Goal: Communication & Community: Participate in discussion

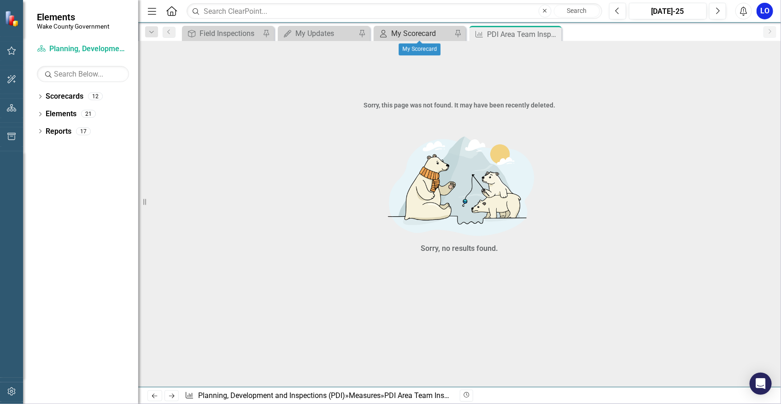
click at [425, 33] on div "My Scorecard" at bounding box center [421, 34] width 61 height 12
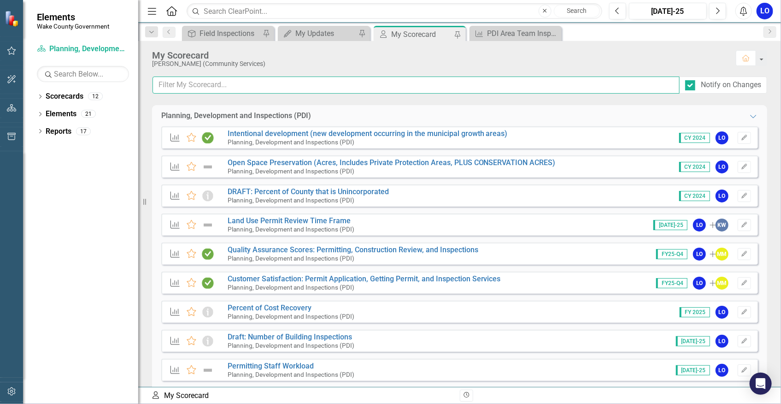
click at [251, 81] on input "text" at bounding box center [416, 84] width 527 height 17
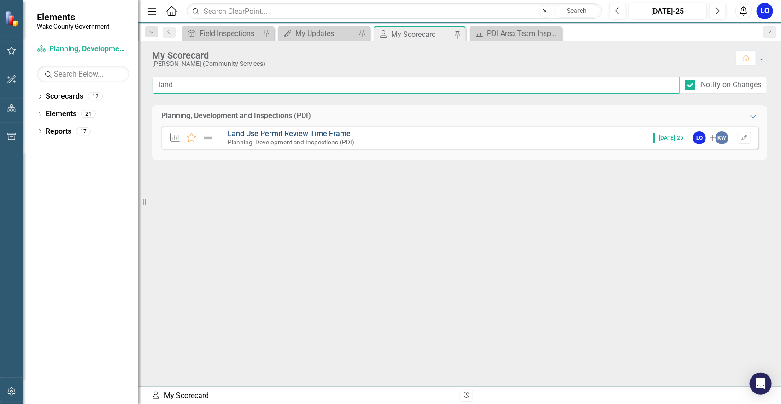
type input "land"
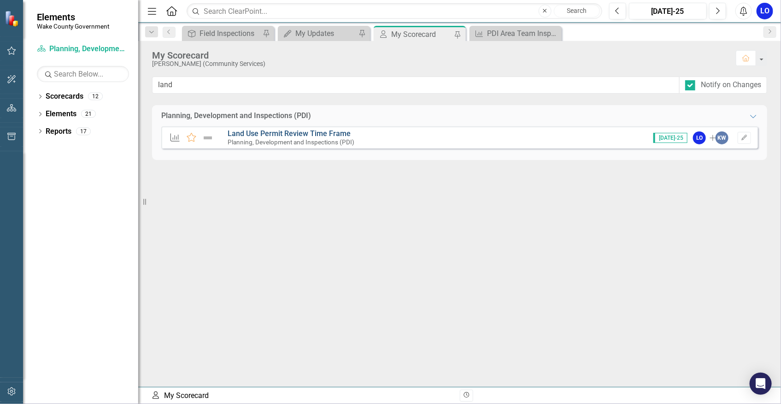
click at [323, 131] on link "Land Use Permit Review Time Frame" at bounding box center [289, 133] width 123 height 9
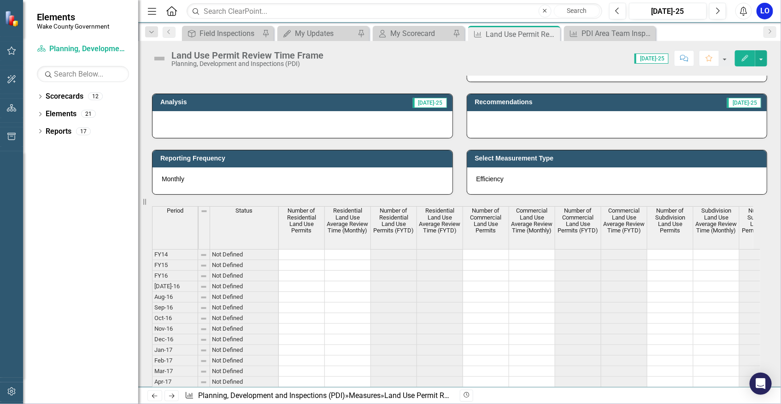
scroll to position [712, 0]
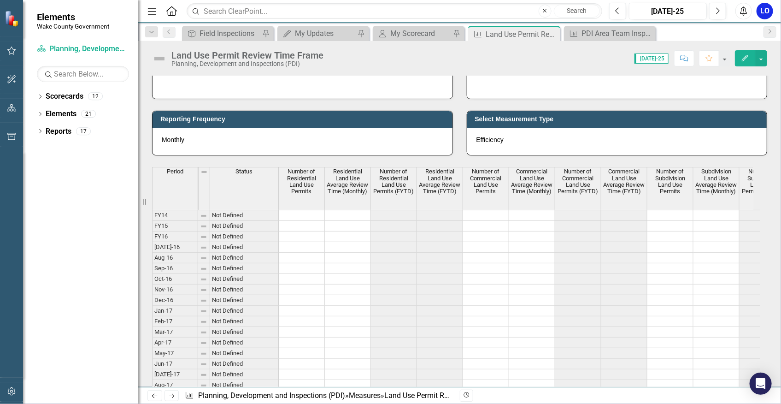
click at [746, 59] on icon "button" at bounding box center [745, 58] width 6 height 6
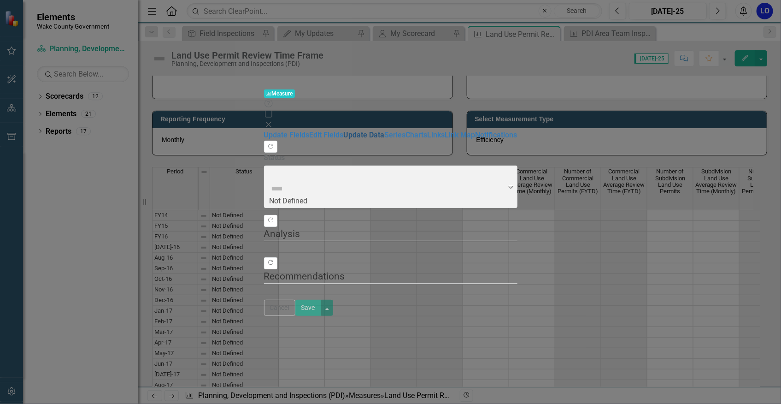
click at [344, 130] on link "Update Data" at bounding box center [364, 134] width 41 height 9
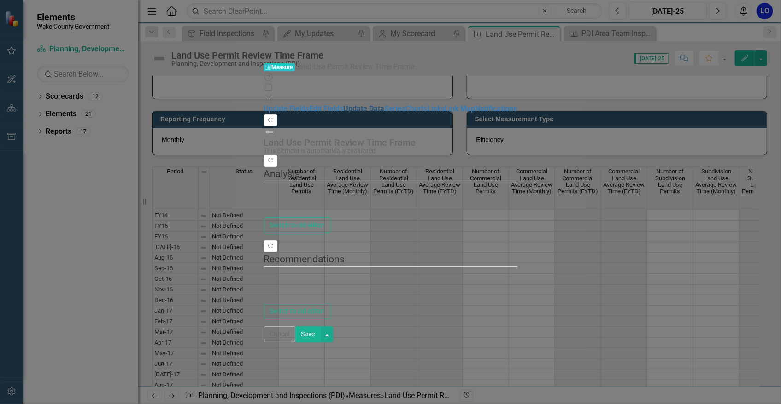
click at [344, 104] on link "Update Data" at bounding box center [364, 108] width 41 height 9
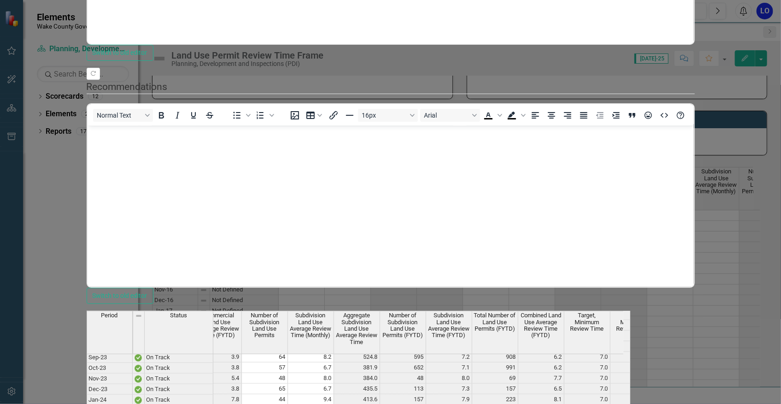
scroll to position [904, 0]
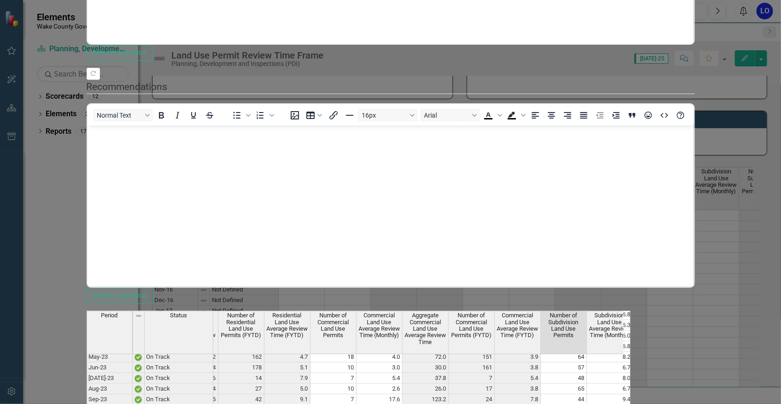
scroll to position [0, 175]
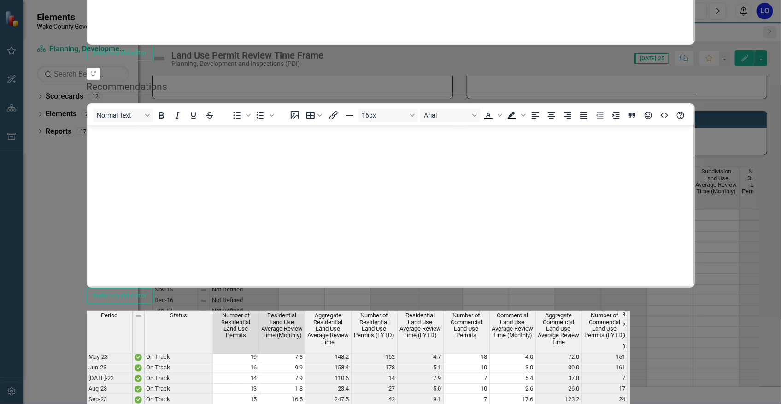
drag, startPoint x: 428, startPoint y: 287, endPoint x: 381, endPoint y: 284, distance: 46.6
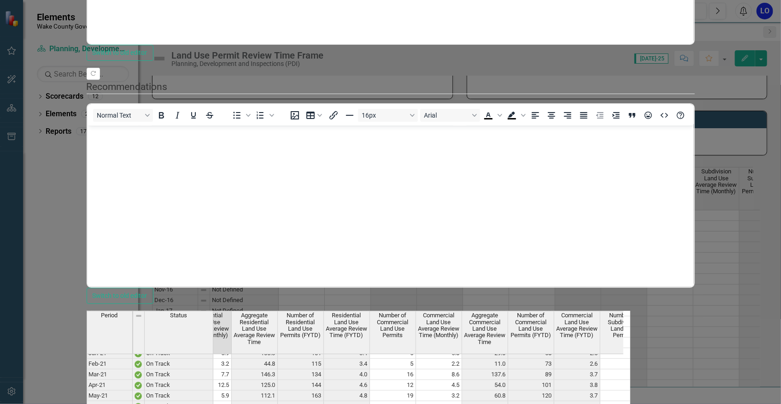
scroll to position [0, 99]
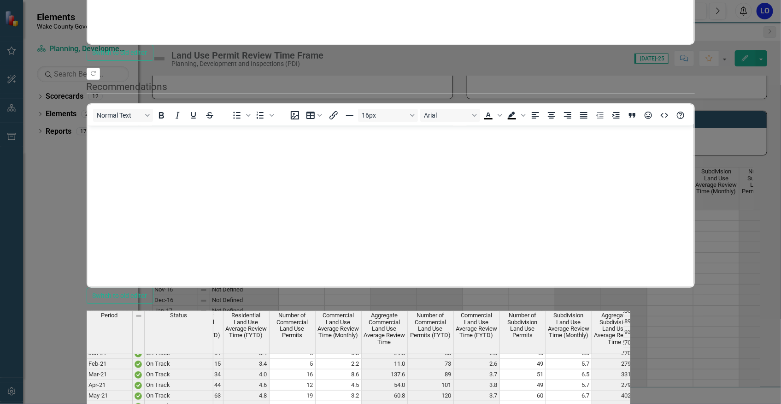
click at [87, 198] on div "Measure Measure Land Use Permit Review Time Frame Help Maximize Close Update Fi…" at bounding box center [391, 201] width 608 height 939
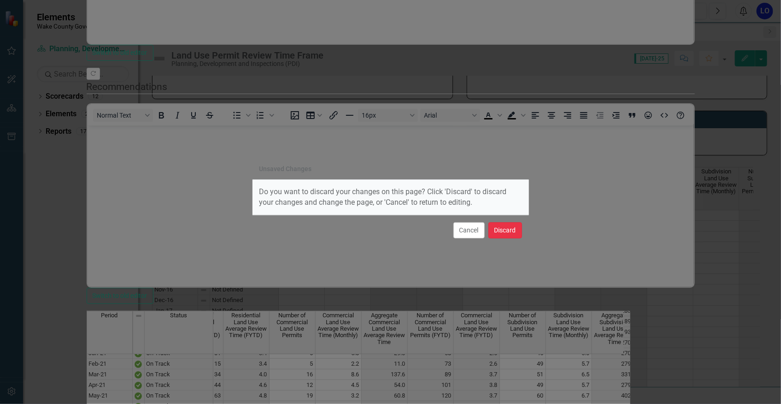
click at [504, 230] on button "Discard" at bounding box center [505, 230] width 34 height 16
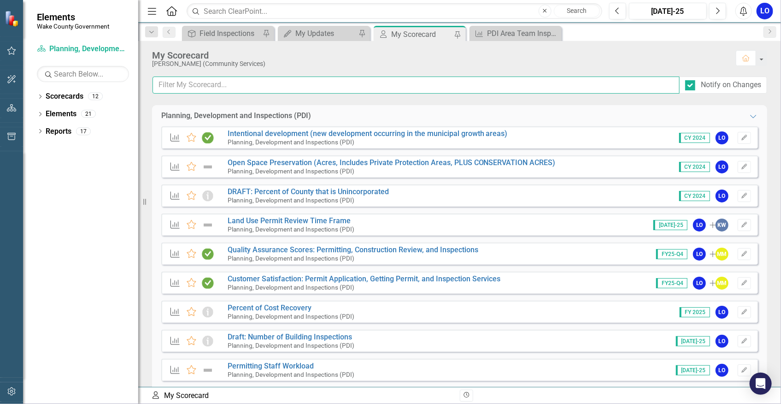
click at [270, 85] on input "text" at bounding box center [416, 84] width 527 height 17
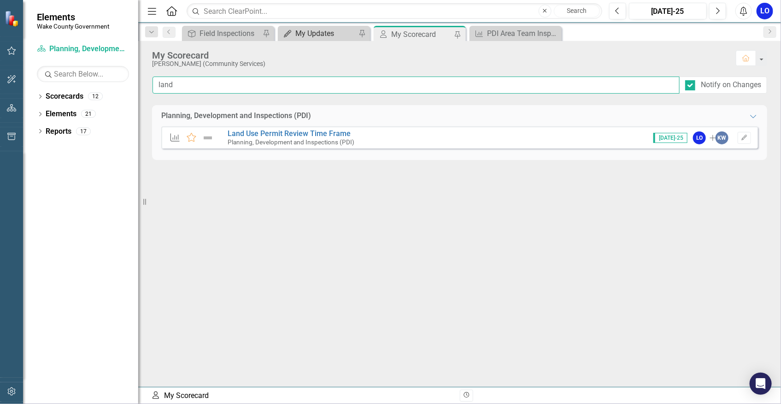
type input "land"
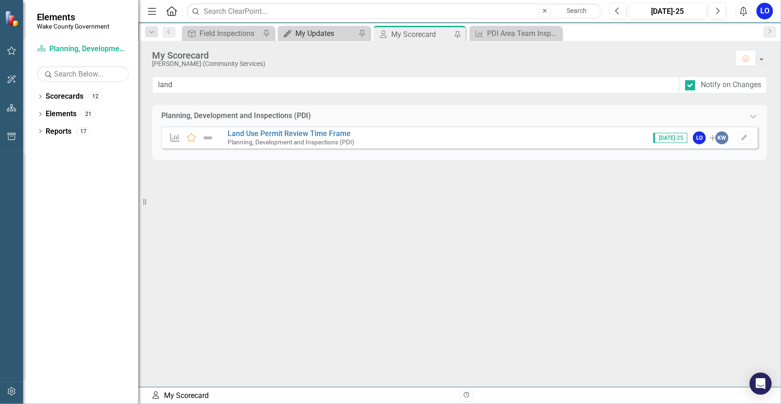
click at [338, 30] on div "My Updates" at bounding box center [325, 34] width 61 height 12
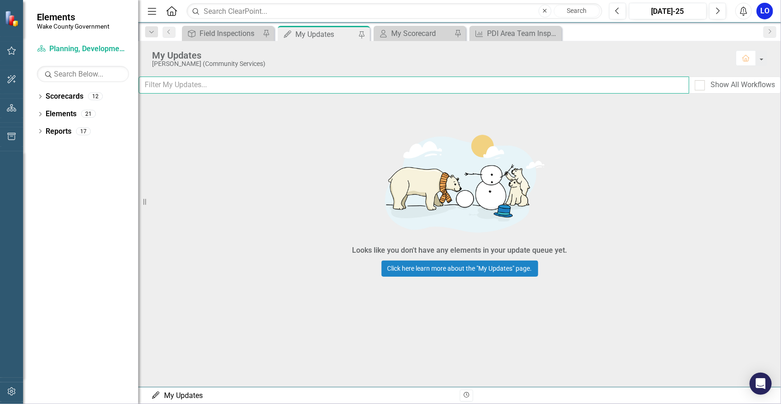
click at [241, 84] on input "text" at bounding box center [414, 84] width 551 height 17
type input "la"
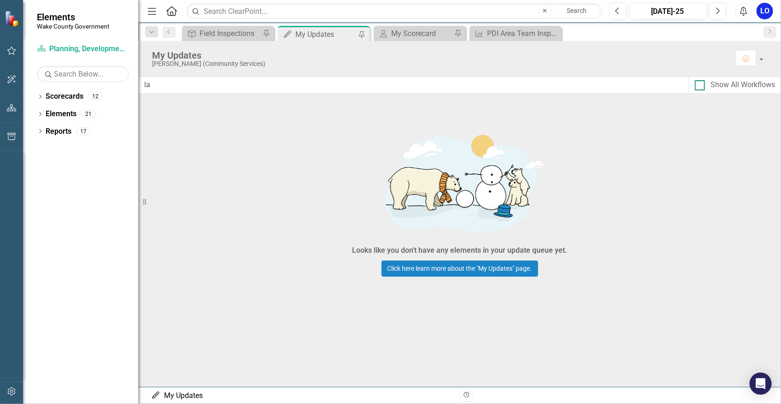
click at [695, 83] on div at bounding box center [700, 85] width 10 height 10
click at [695, 83] on input "Show All Workflows" at bounding box center [698, 83] width 6 height 6
checkbox input "true"
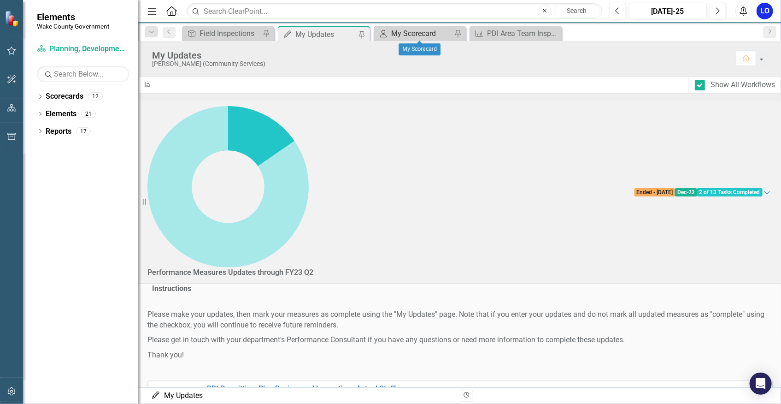
click at [428, 35] on div "My Scorecard" at bounding box center [421, 34] width 61 height 12
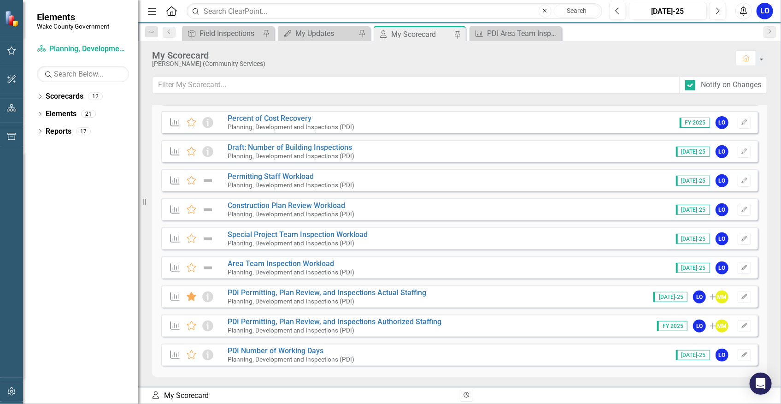
scroll to position [190, 0]
click at [321, 35] on div "My Updates" at bounding box center [325, 34] width 61 height 12
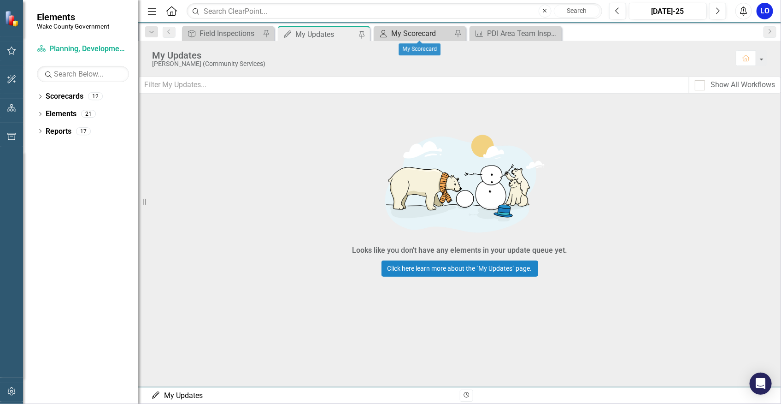
click at [417, 32] on div "My Scorecard" at bounding box center [421, 34] width 61 height 12
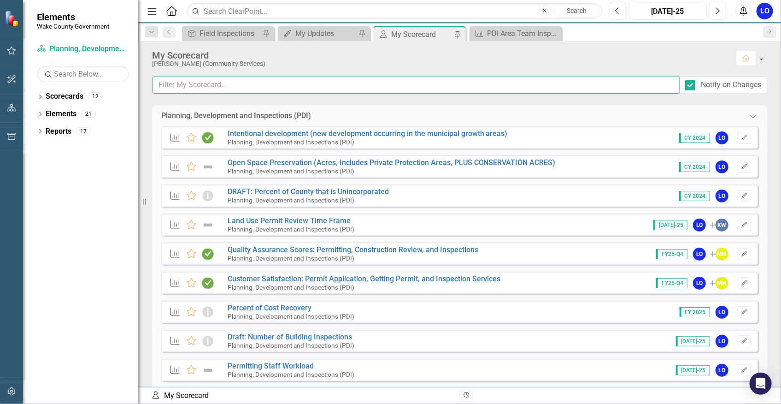
click at [249, 80] on input "text" at bounding box center [416, 84] width 527 height 17
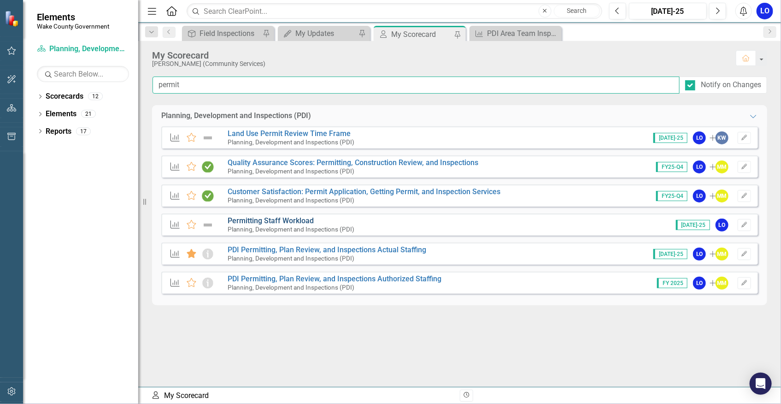
type input "permit"
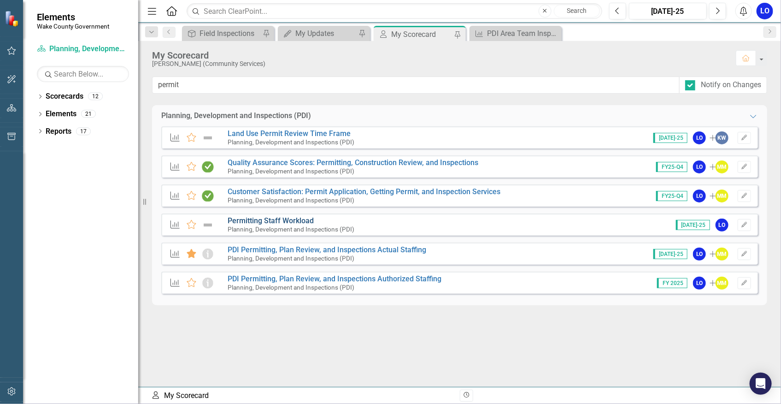
click at [277, 219] on link "Permitting Staff Workload" at bounding box center [271, 220] width 86 height 9
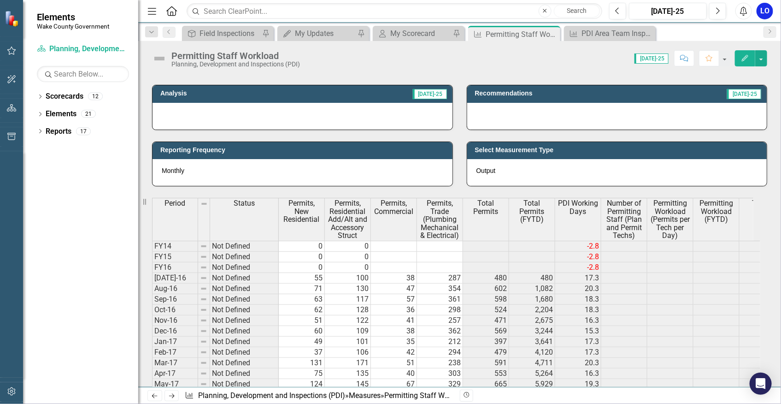
scroll to position [508, 0]
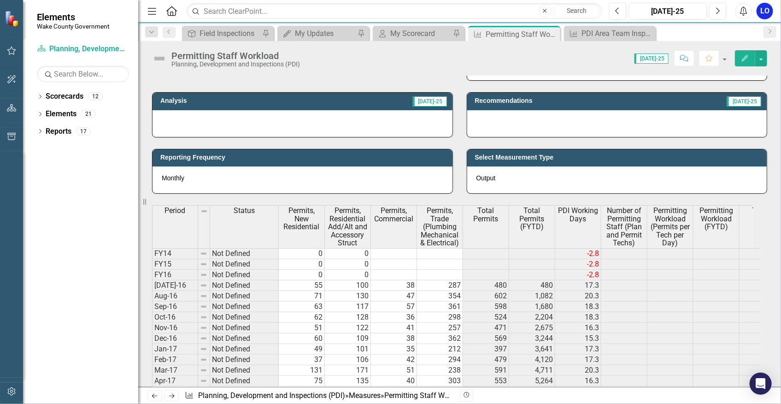
click at [749, 56] on icon "Edit" at bounding box center [745, 58] width 8 height 6
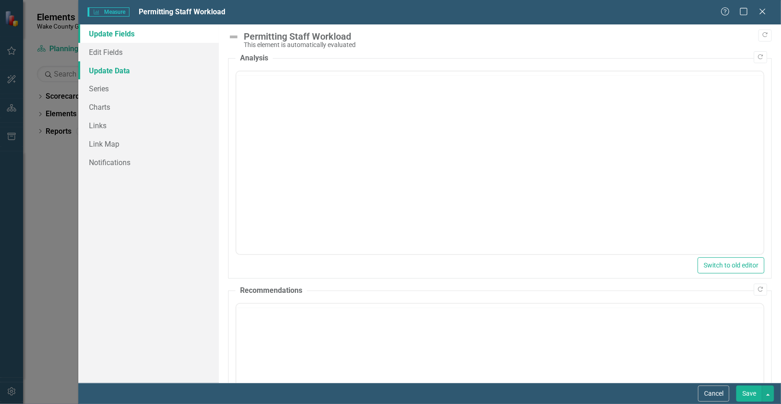
click at [116, 67] on link "Update Data" at bounding box center [148, 70] width 141 height 18
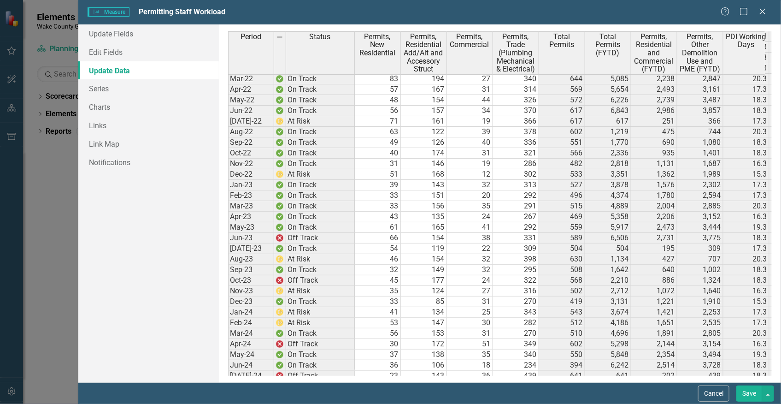
scroll to position [880, 0]
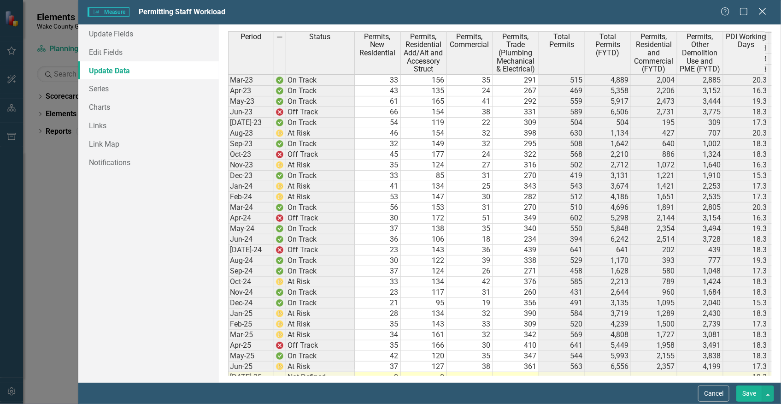
click at [761, 13] on icon at bounding box center [762, 11] width 7 height 7
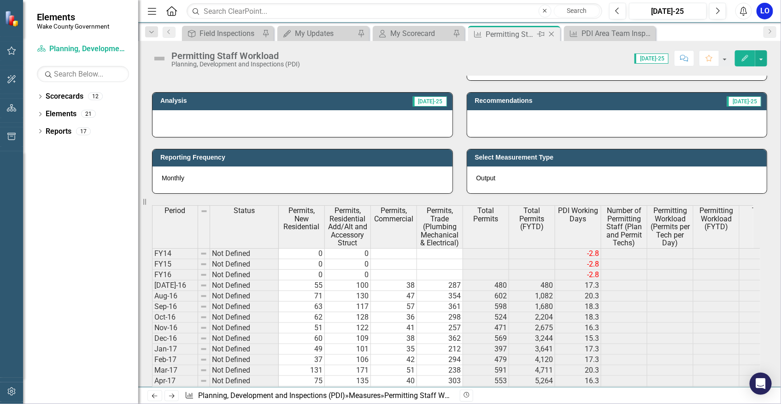
click at [553, 33] on icon "Close" at bounding box center [551, 33] width 9 height 7
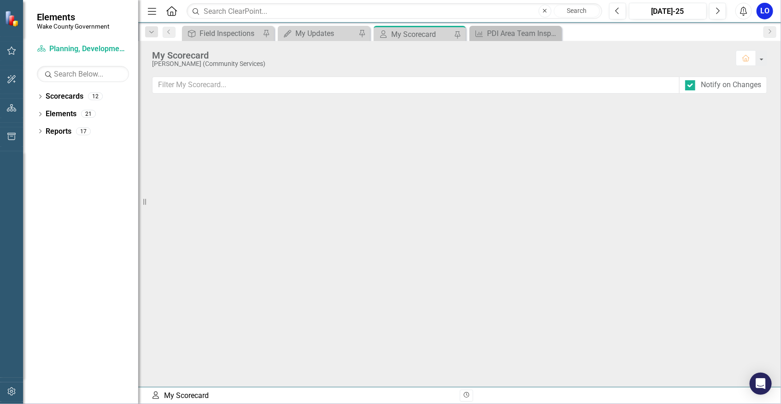
click at [409, 30] on div "My Scorecard" at bounding box center [421, 35] width 61 height 12
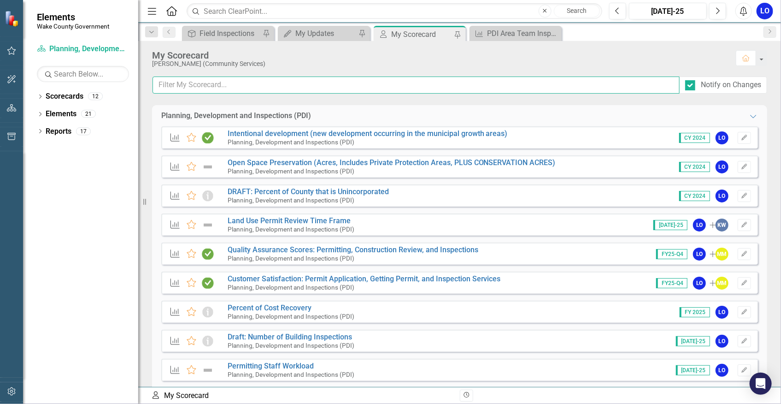
click at [332, 90] on input "text" at bounding box center [416, 84] width 527 height 17
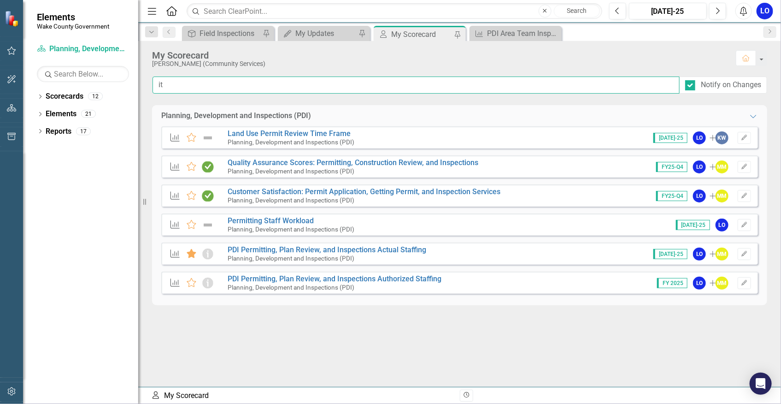
type input "i"
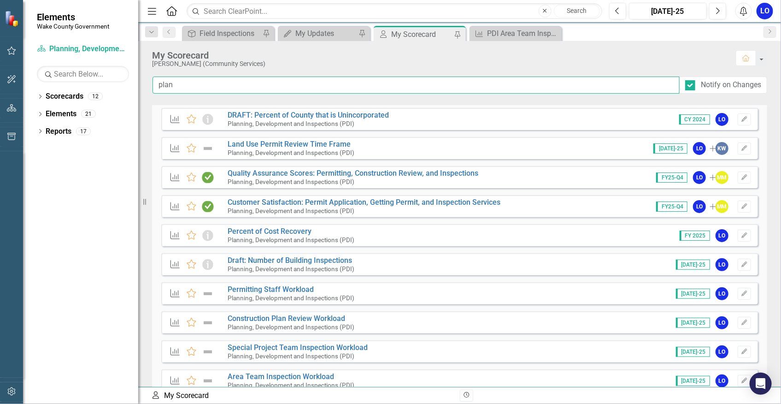
scroll to position [83, 0]
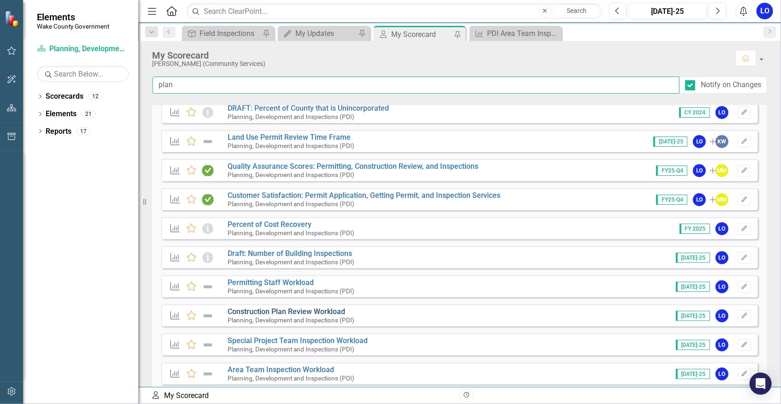
type input "plan"
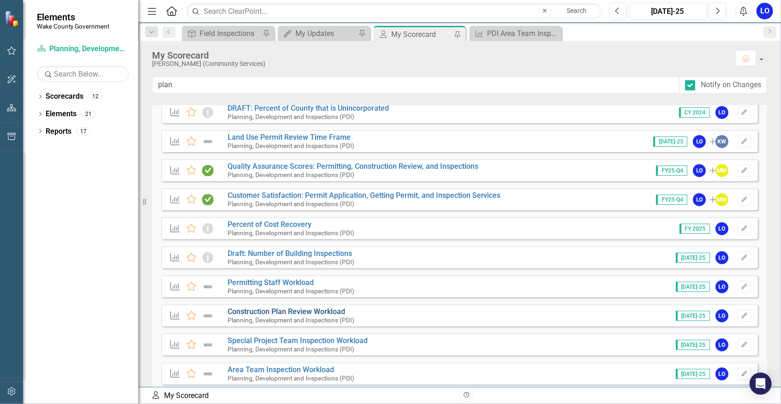
click at [287, 313] on link "Construction Plan Review Workload" at bounding box center [286, 311] width 117 height 9
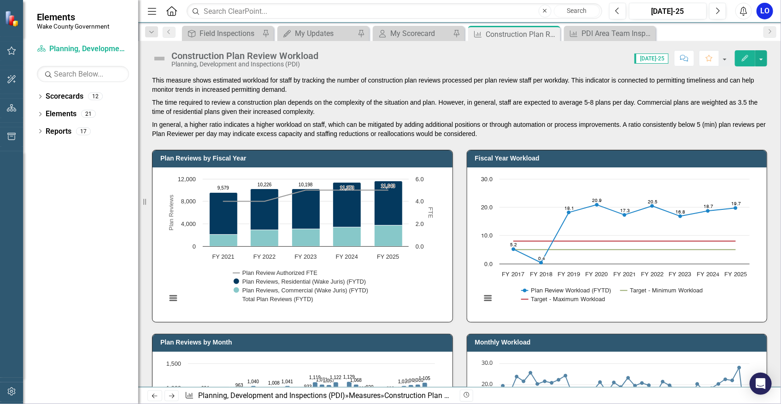
scroll to position [41, 0]
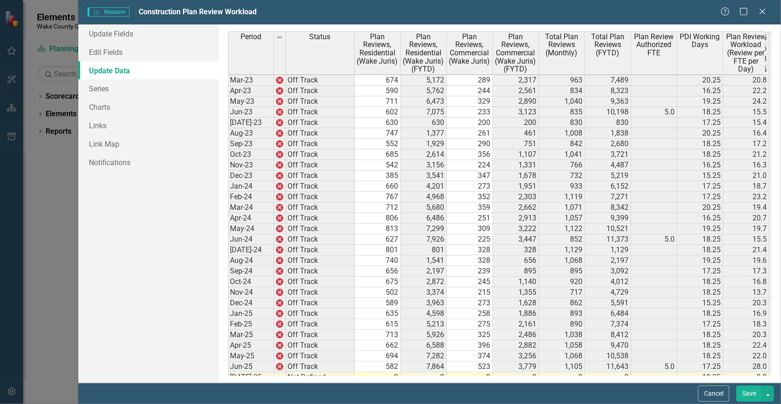
scroll to position [949, 0]
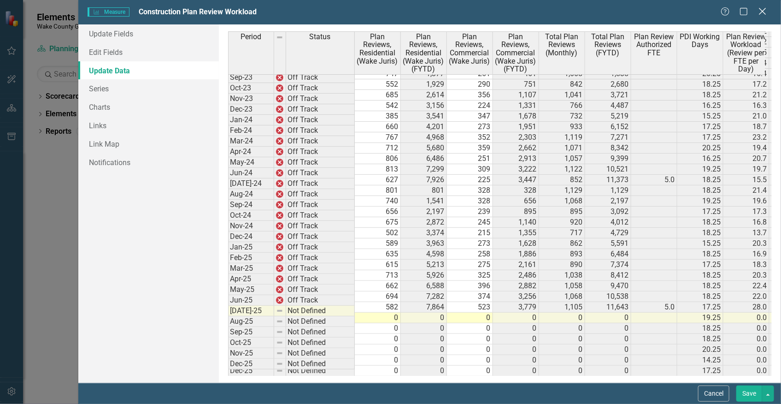
click at [762, 10] on icon "Close" at bounding box center [763, 11] width 12 height 9
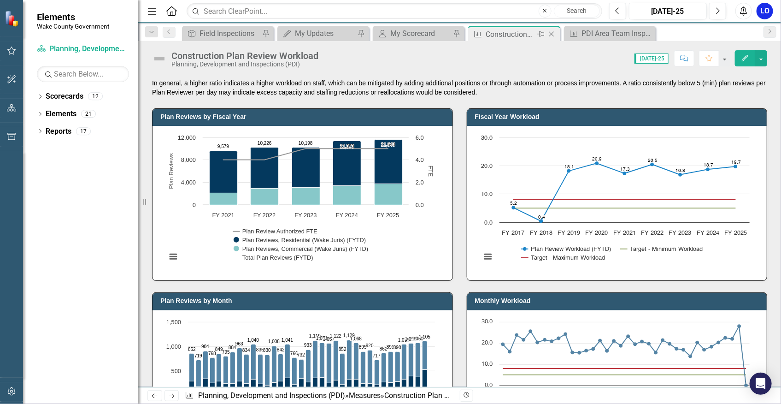
click at [550, 33] on icon "Close" at bounding box center [551, 33] width 9 height 7
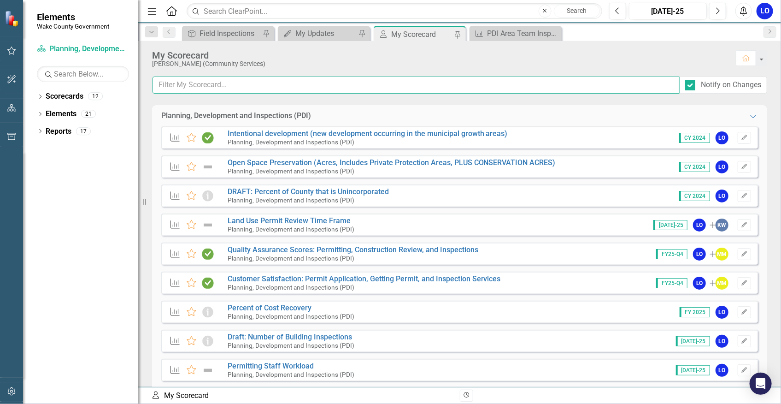
click at [316, 83] on input "text" at bounding box center [416, 84] width 527 height 17
type input "inspe"
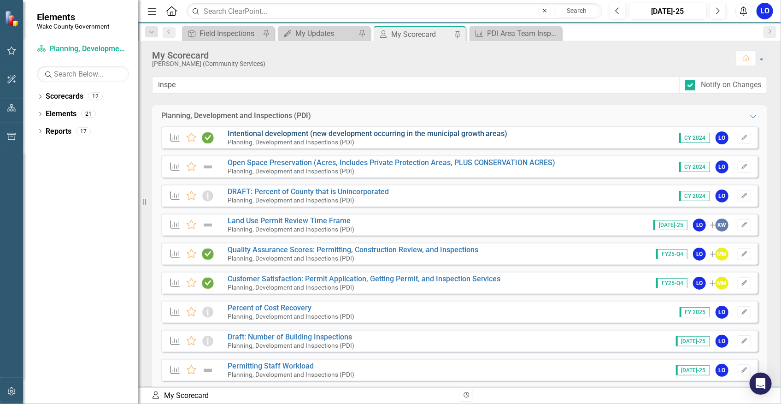
click at [338, 133] on link "Intentional development (new development occurring in the municipal growth area…" at bounding box center [368, 133] width 280 height 9
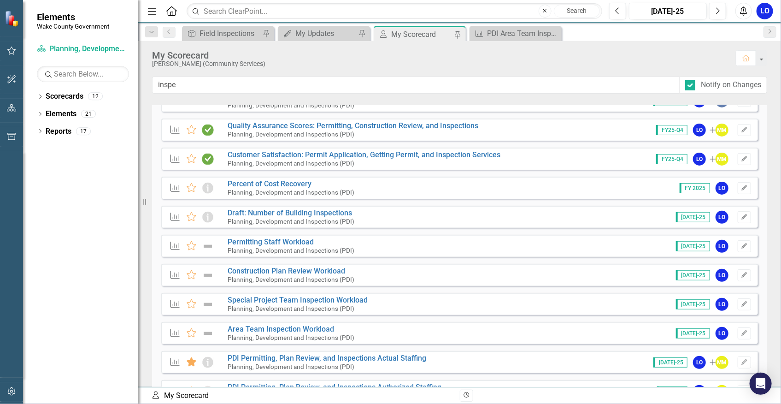
scroll to position [125, 0]
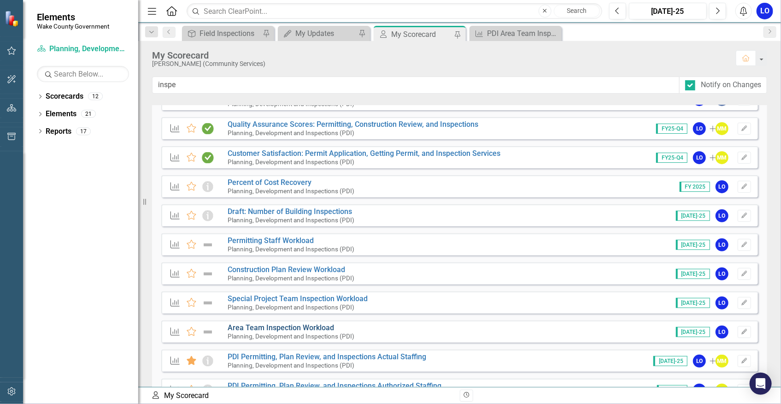
click at [303, 328] on link "Area Team Inspection Workload" at bounding box center [281, 327] width 106 height 9
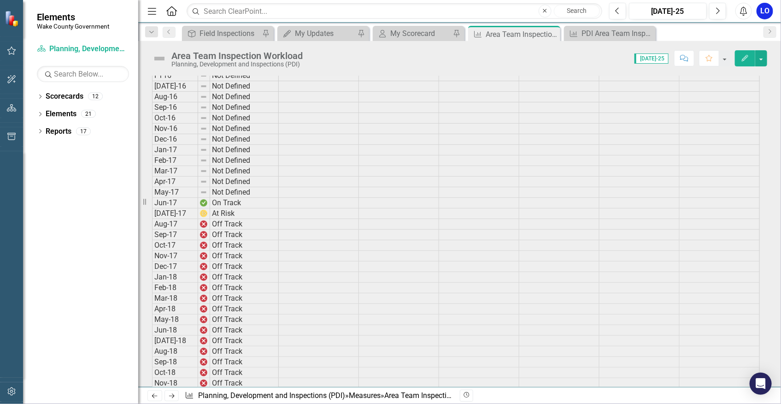
scroll to position [771, 0]
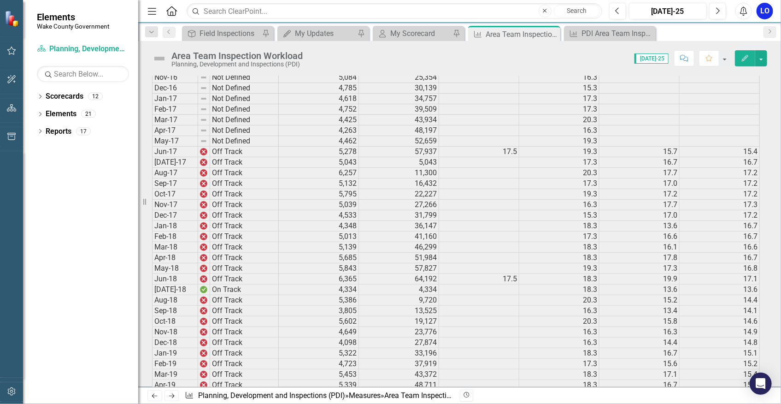
click at [744, 59] on icon "Edit" at bounding box center [745, 58] width 8 height 6
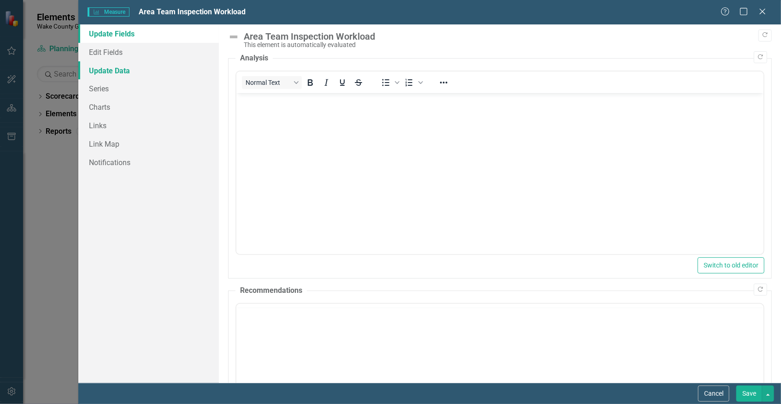
scroll to position [0, 0]
click at [115, 70] on link "Update Data" at bounding box center [148, 70] width 141 height 18
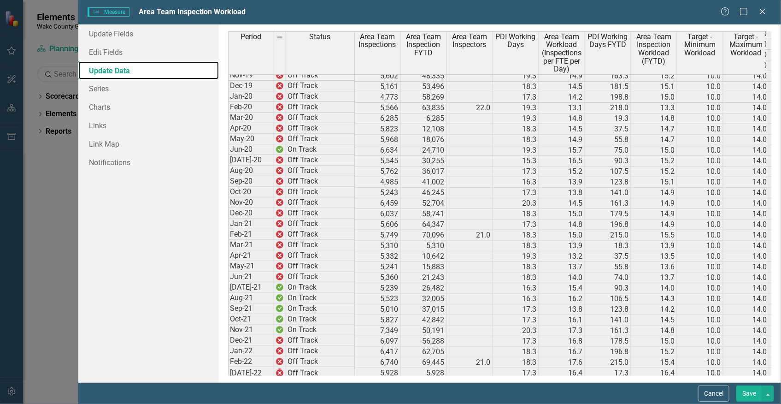
scroll to position [502, 0]
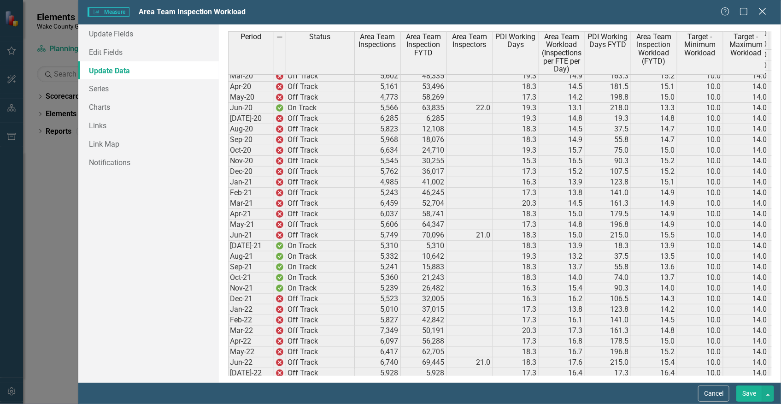
click at [764, 15] on icon "Close" at bounding box center [763, 11] width 12 height 9
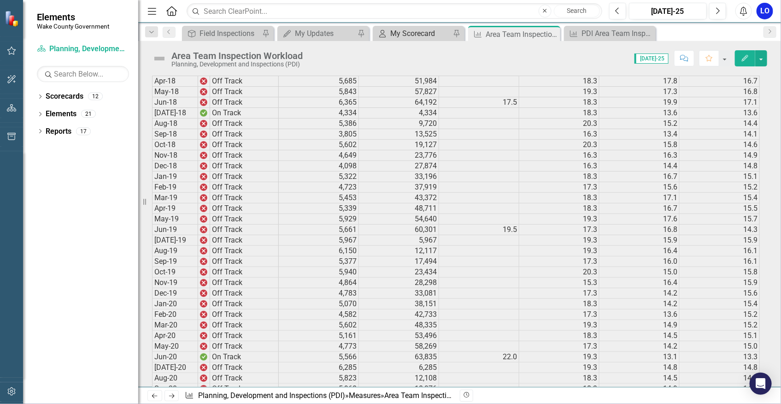
click at [506, 32] on div "Area Team Inspection Workload" at bounding box center [522, 35] width 72 height 12
click at [414, 32] on div "My Scorecard" at bounding box center [420, 34] width 60 height 12
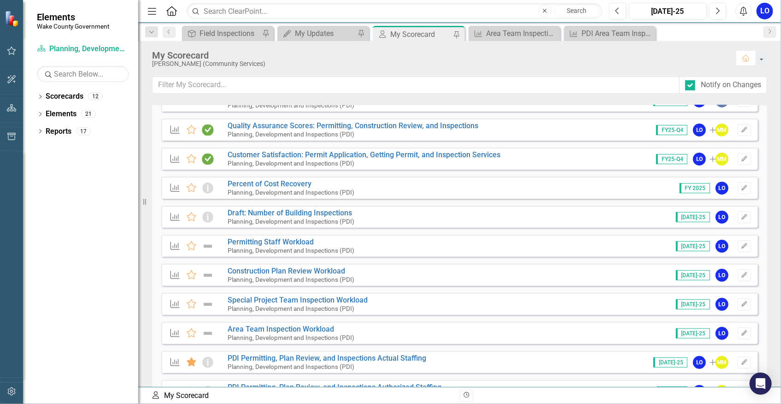
scroll to position [125, 0]
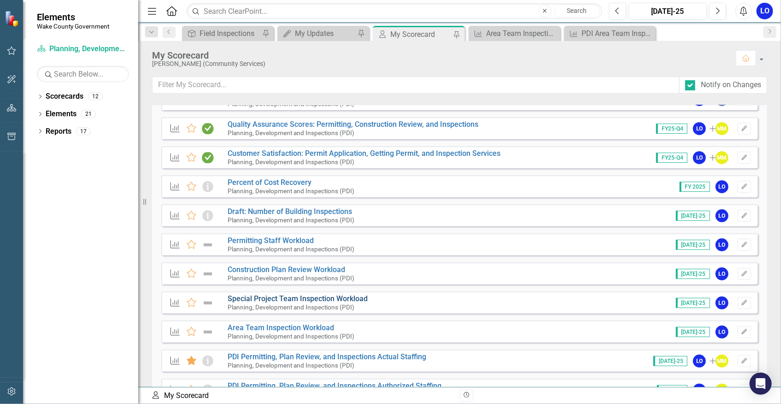
click at [302, 298] on link "Special Project Team Inspection Workload" at bounding box center [298, 298] width 140 height 9
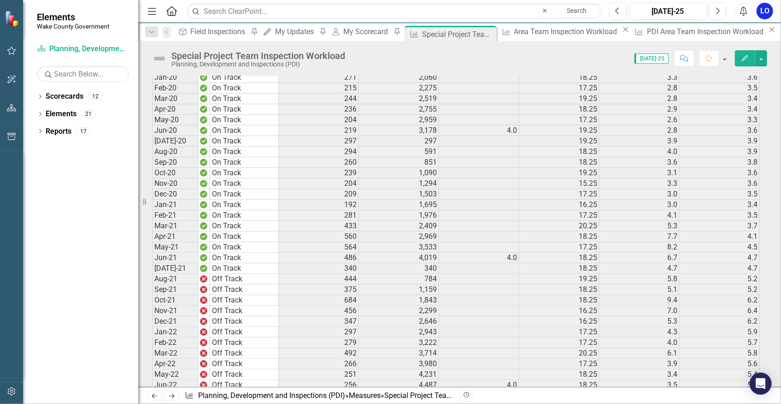
scroll to position [1215, 0]
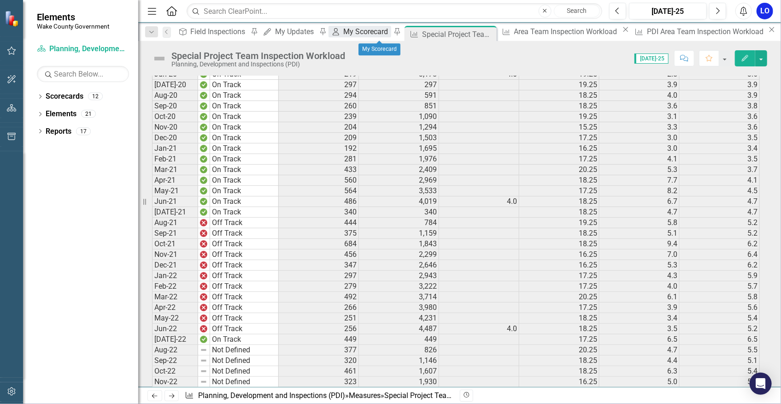
click at [377, 37] on div "My Scorecard" at bounding box center [367, 32] width 47 height 12
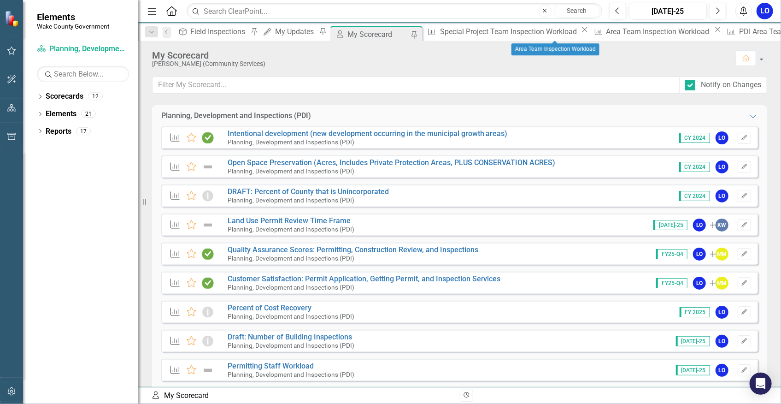
click at [716, 32] on icon at bounding box center [718, 29] width 5 height 5
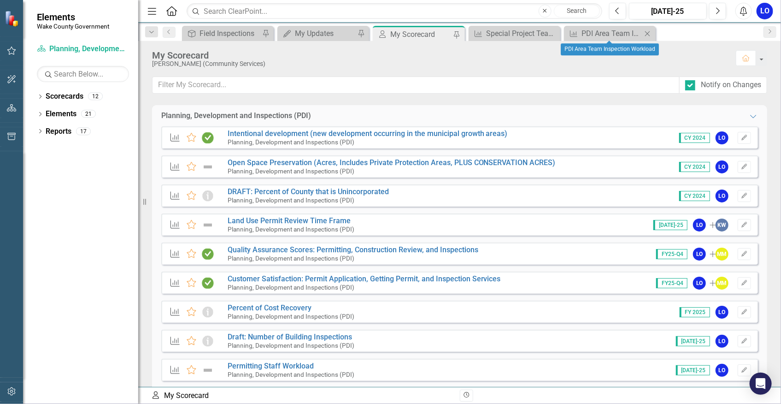
click at [647, 31] on icon "Close" at bounding box center [647, 33] width 9 height 7
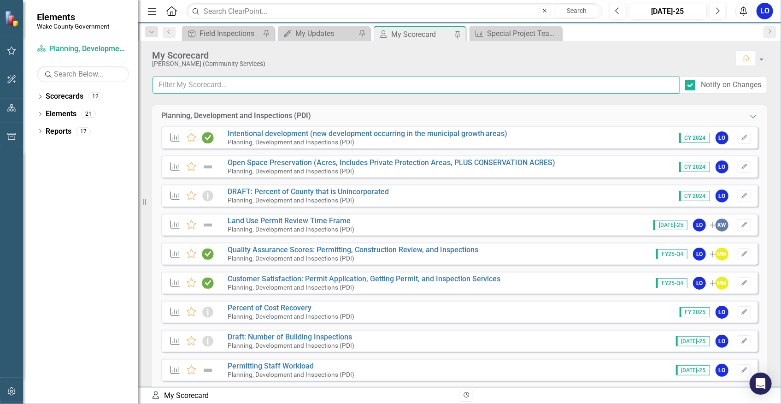
click at [282, 86] on input "text" at bounding box center [416, 84] width 527 height 17
type input "inspe"
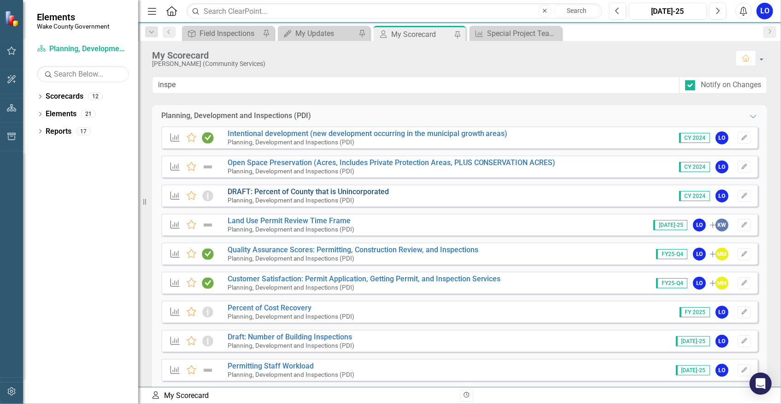
click at [340, 193] on link "DRAFT: Percent of County that is Unincorporated" at bounding box center [308, 191] width 161 height 9
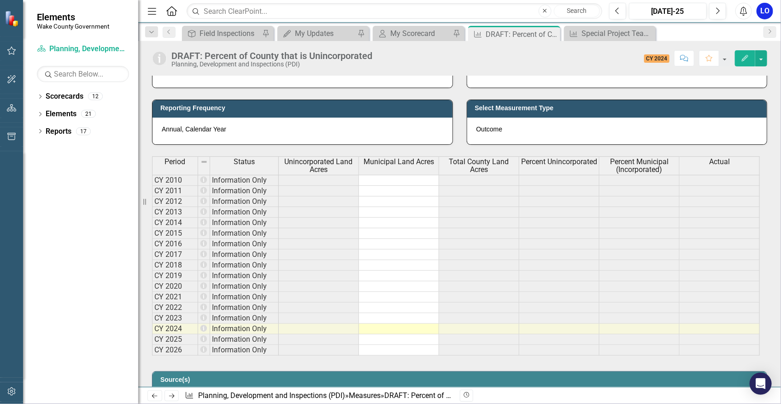
scroll to position [293, 0]
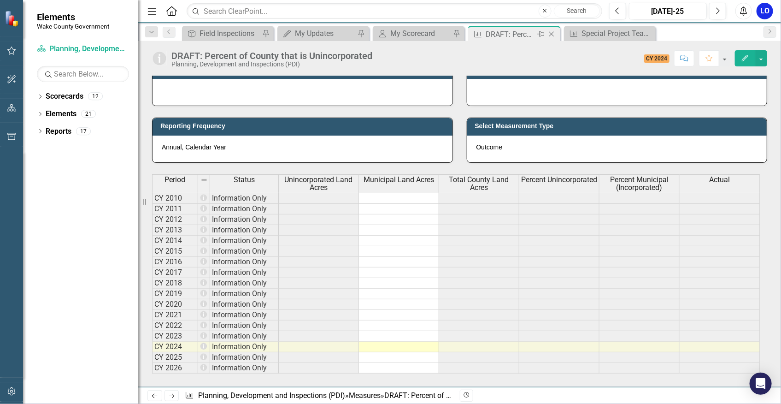
click at [552, 34] on icon "Close" at bounding box center [551, 33] width 9 height 7
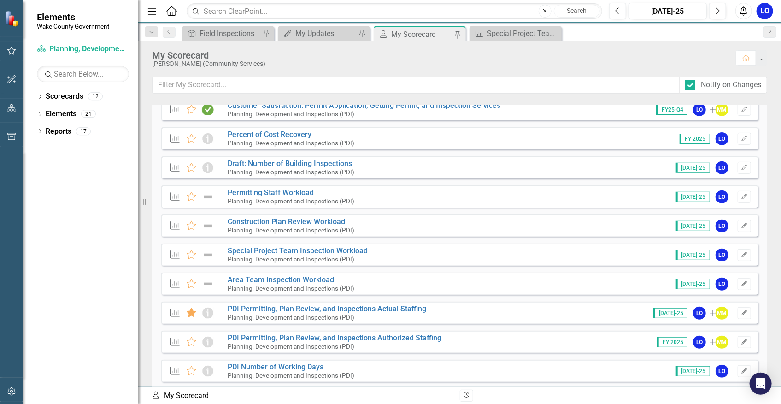
scroll to position [190, 0]
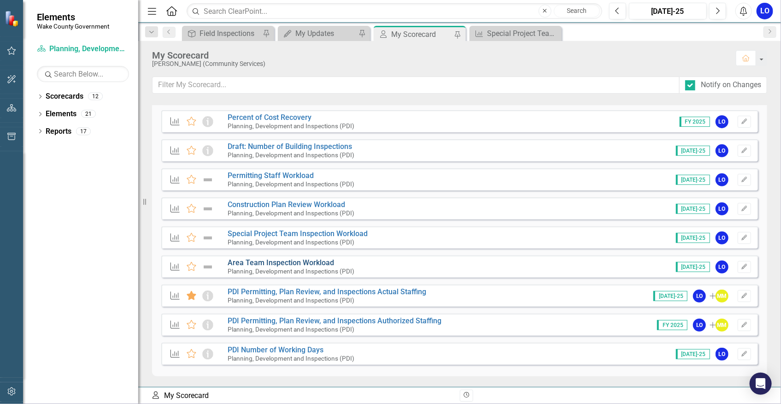
click at [264, 264] on link "Area Team Inspection Workload" at bounding box center [281, 262] width 106 height 9
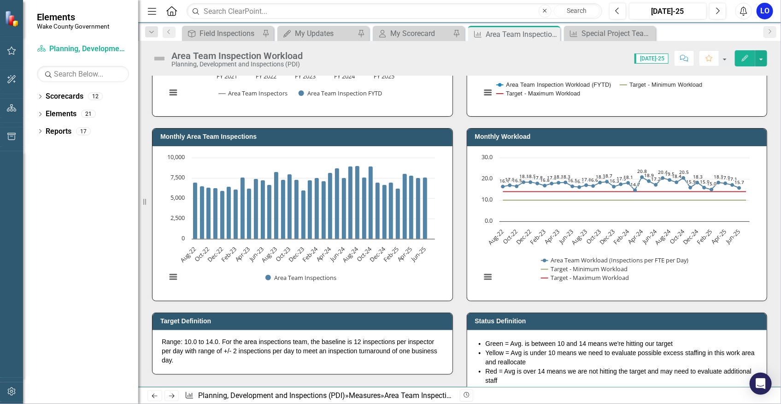
scroll to position [167, 0]
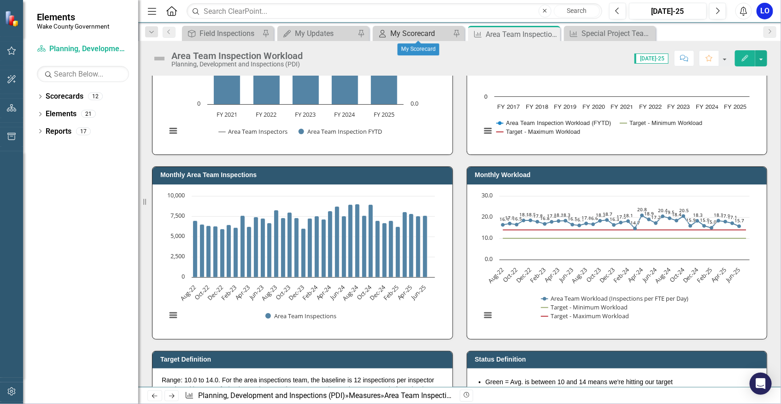
click at [410, 36] on div "My Scorecard" at bounding box center [420, 34] width 60 height 12
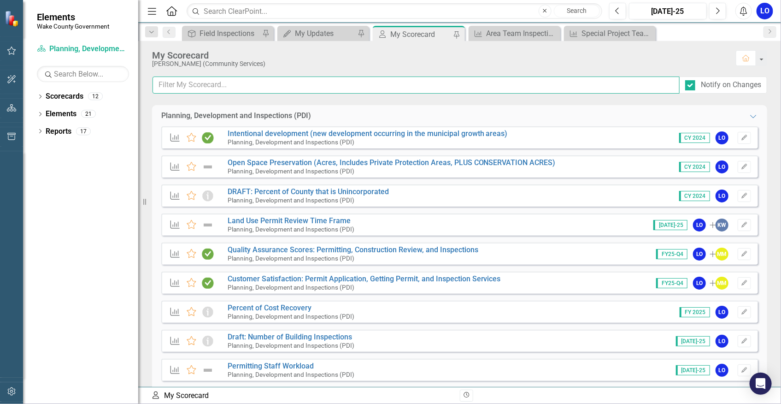
click at [295, 84] on input "text" at bounding box center [416, 84] width 527 height 17
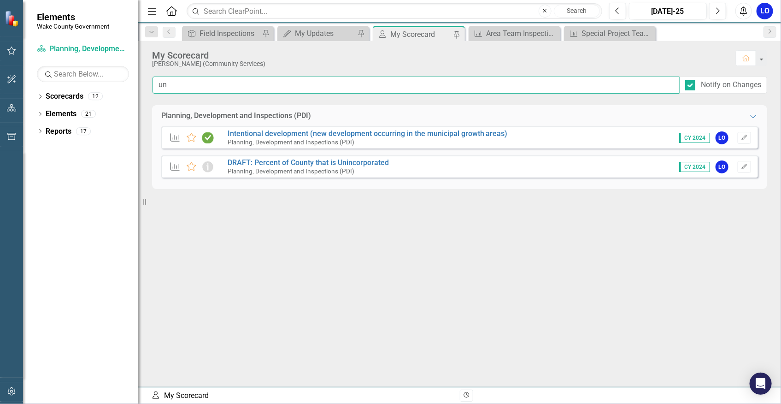
click at [309, 83] on input "un" at bounding box center [416, 84] width 527 height 17
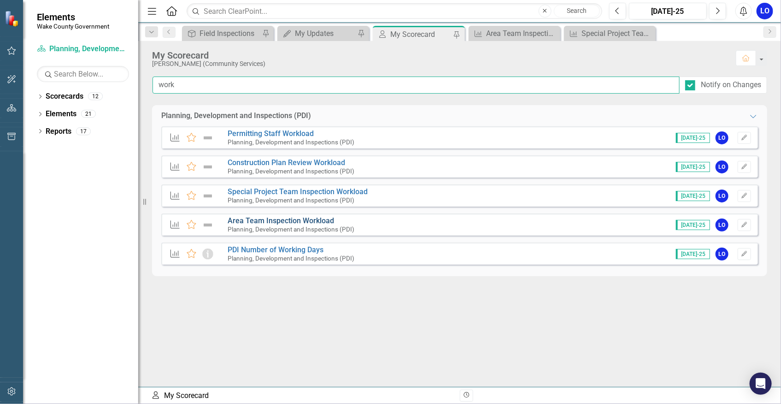
type input "work"
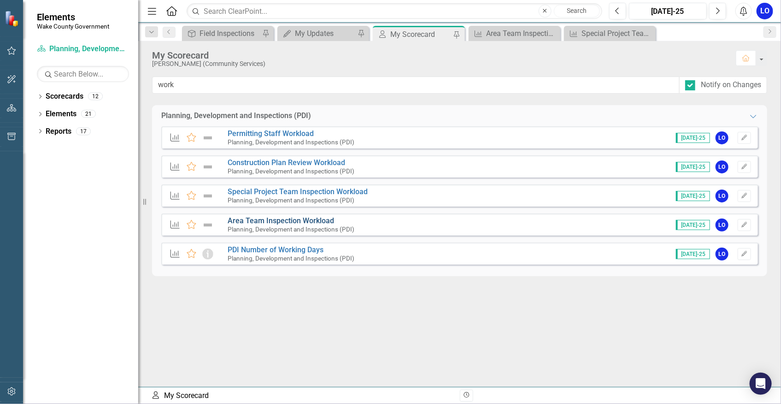
click at [299, 220] on link "Area Team Inspection Workload" at bounding box center [281, 220] width 106 height 9
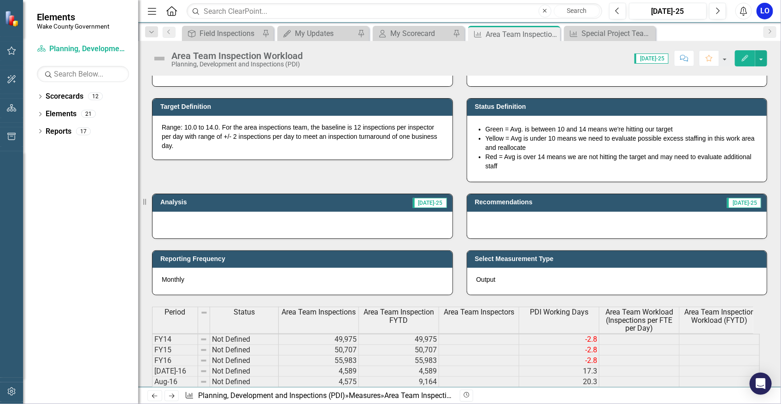
scroll to position [461, 0]
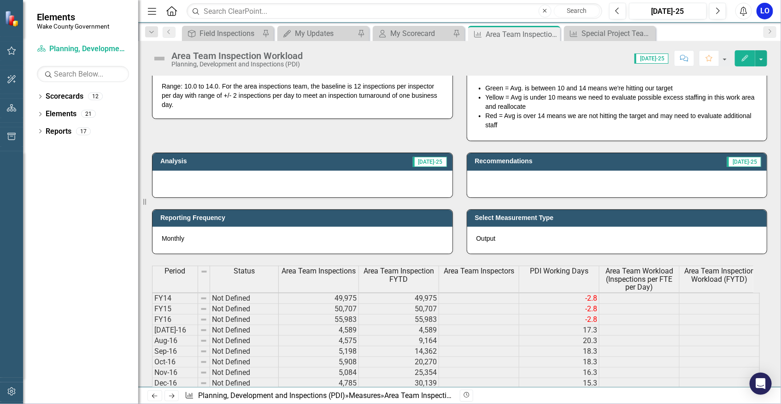
click at [677, 57] on button "Comment" at bounding box center [684, 58] width 20 height 16
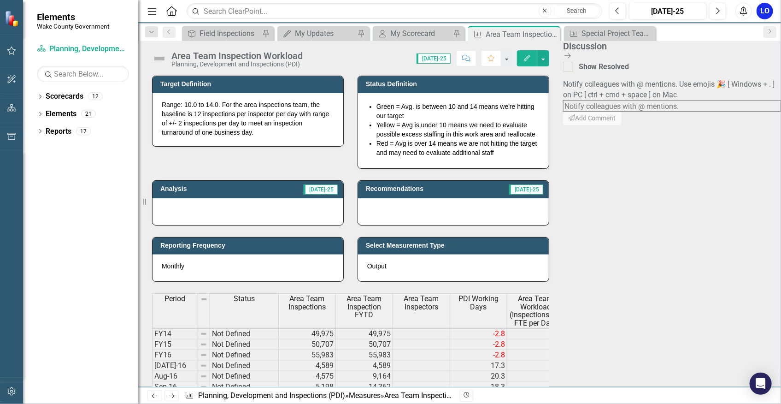
click at [675, 100] on textarea at bounding box center [672, 106] width 218 height 12
click at [227, 403] on span "Michell e Burgess (Budget & Management Services)" at bounding box center [113, 408] width 227 height 9
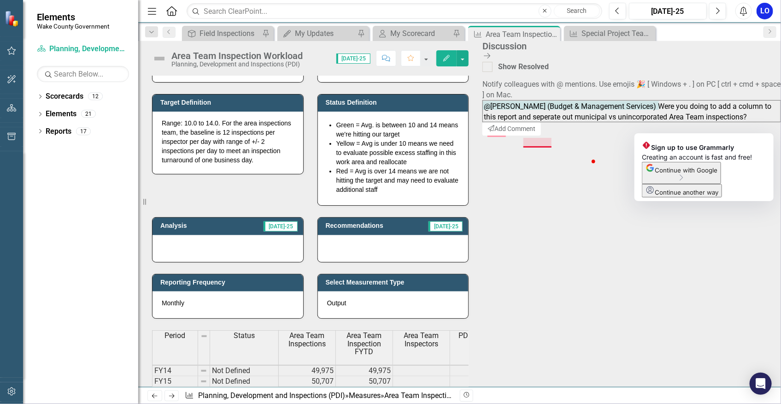
click at [707, 122] on textarea "@Michelle Burgess (Budget & Management Services) Were you doing to add a column…" at bounding box center [631, 111] width 299 height 22
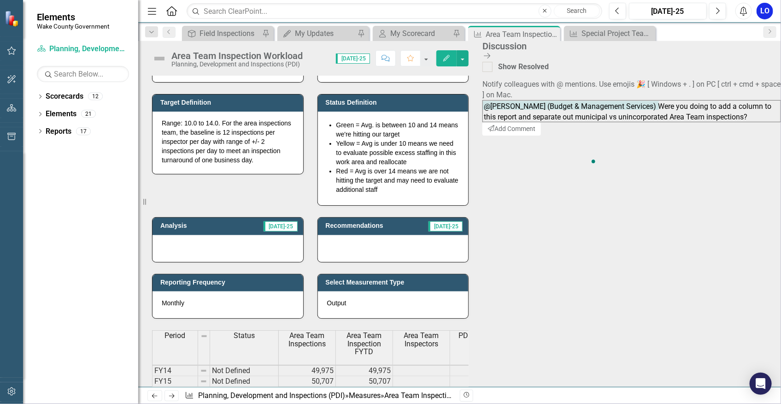
click at [663, 117] on textarea "@Michelle Burgess (Budget & Management Services) Were you doing to add a column…" at bounding box center [631, 111] width 299 height 22
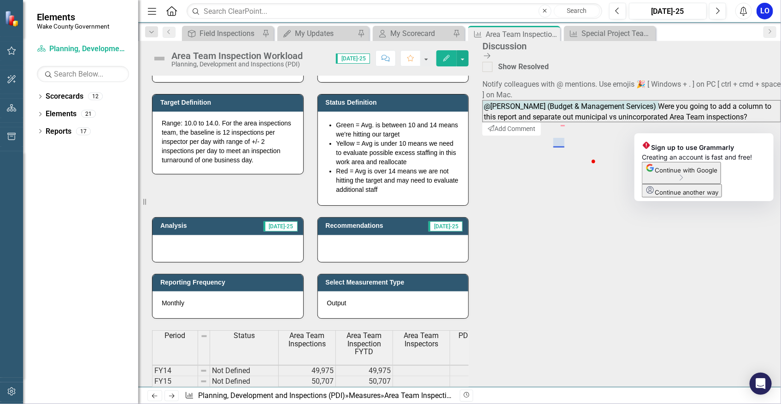
click at [733, 122] on textarea "@Michelle Burgess (Budget & Management Services) Were you going to add a column…" at bounding box center [631, 111] width 299 height 22
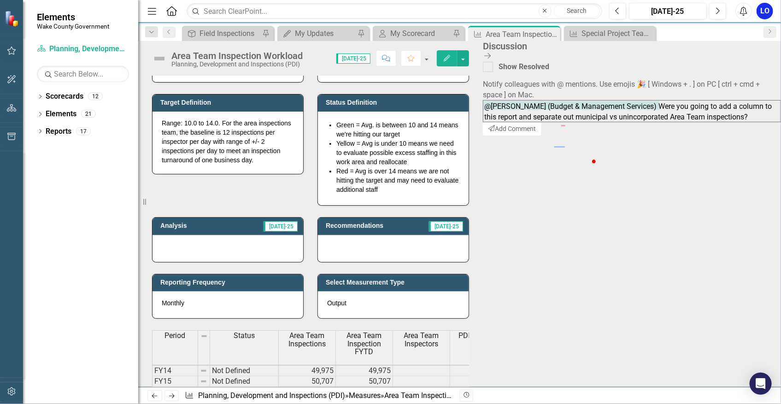
click at [707, 122] on textarea "@Michelle Burgess (Budget & Management Services) Were you going to add a column…" at bounding box center [632, 111] width 298 height 22
type textarea "@Michelle Burgess (Budget & Management Services) Were you going to add a column…"
click at [542, 136] on button "Send Add Comment" at bounding box center [511, 129] width 59 height 14
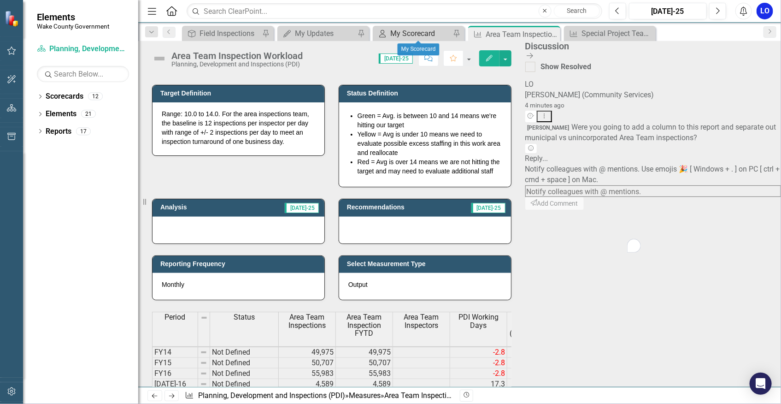
click at [422, 29] on div "My Scorecard" at bounding box center [420, 34] width 60 height 12
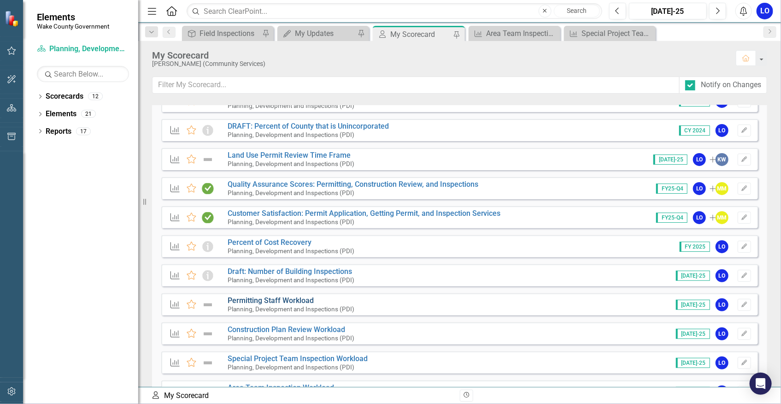
scroll to position [83, 0]
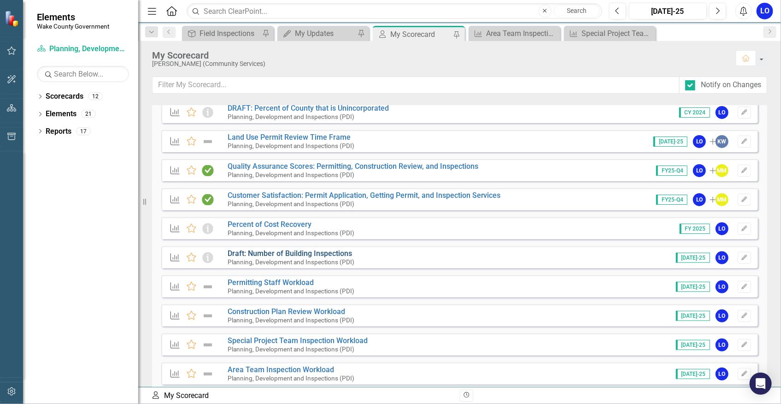
click at [293, 253] on link "Draft: Number of Building Inspections" at bounding box center [290, 253] width 124 height 9
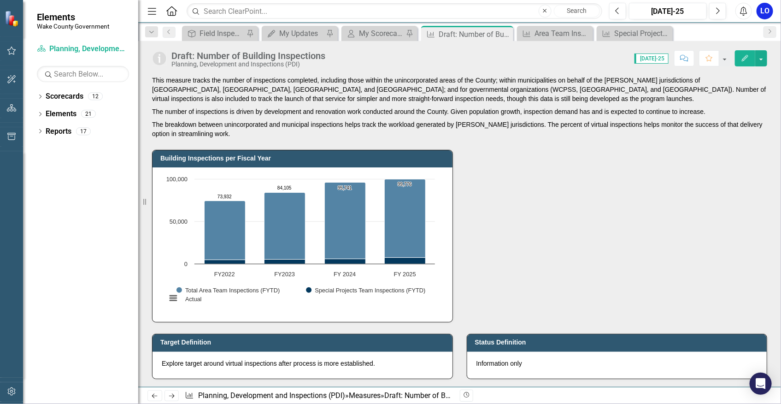
click at [679, 54] on button "Comment" at bounding box center [684, 58] width 20 height 16
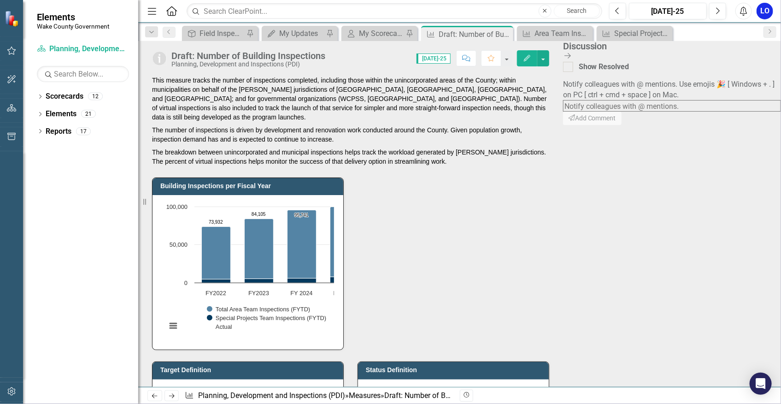
click at [679, 100] on textarea at bounding box center [672, 106] width 218 height 12
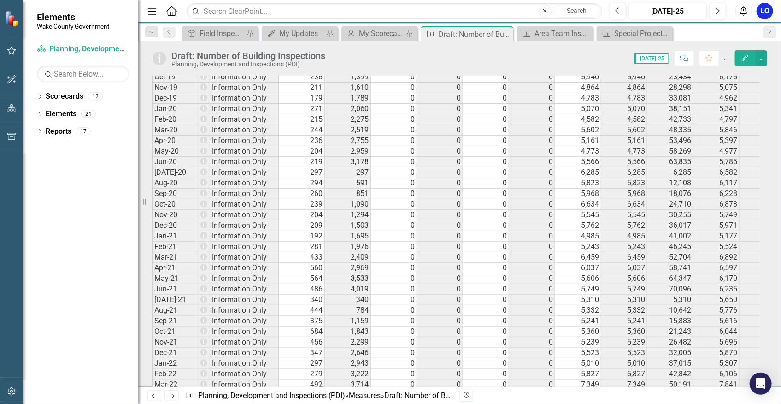
scroll to position [867, 0]
click at [683, 56] on icon "Comment" at bounding box center [684, 58] width 8 height 6
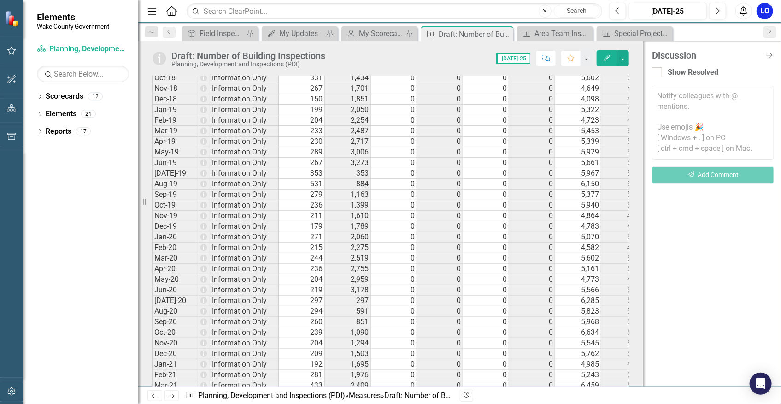
click at [683, 96] on textarea at bounding box center [713, 123] width 122 height 74
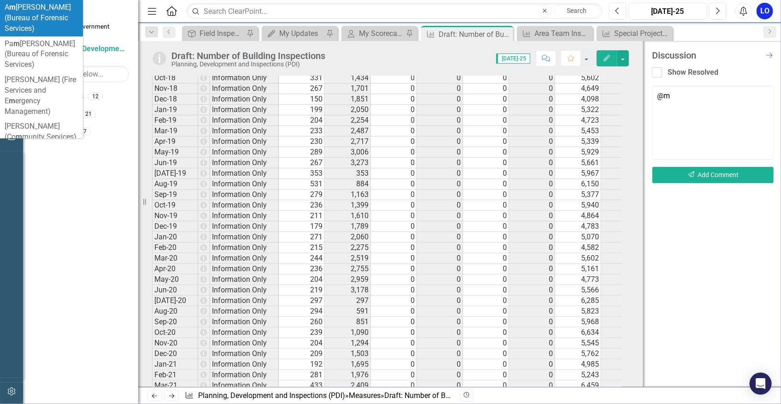
scroll to position [942, 0]
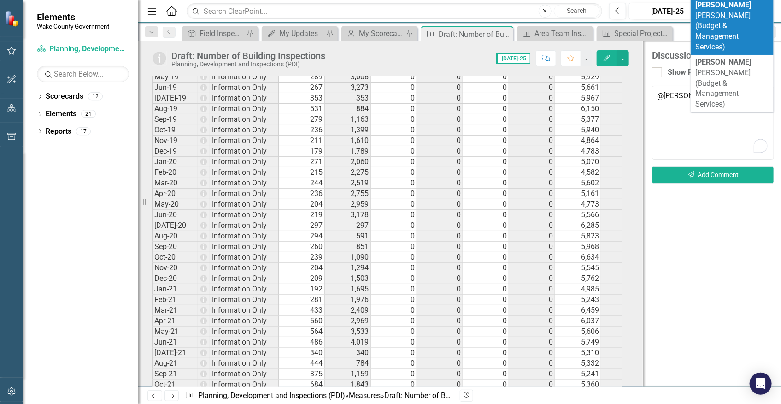
click at [723, 26] on span "[PERSON_NAME] (Budget & Management Services)" at bounding box center [723, 25] width 56 height 51
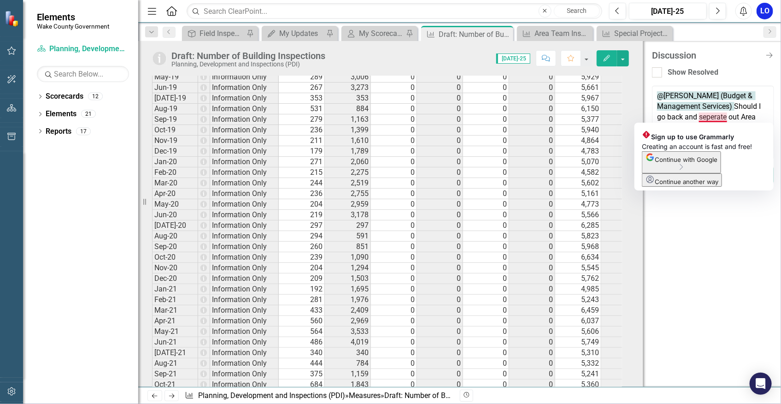
click at [713, 116] on textarea "@[PERSON_NAME] (Budget & Management Services) Should I go back and seperate out…" at bounding box center [713, 123] width 122 height 74
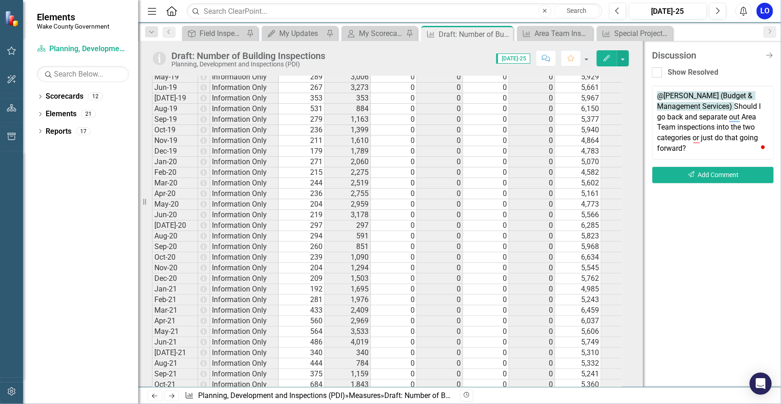
click at [706, 149] on textarea "@[PERSON_NAME] (Budget & Management Services) Should I go back and separate out…" at bounding box center [713, 123] width 122 height 74
drag, startPoint x: 703, startPoint y: 138, endPoint x: 717, endPoint y: 138, distance: 14.3
click at [717, 138] on textarea "@[PERSON_NAME] (Budget & Management Services) Should I go back and separate out…" at bounding box center [713, 123] width 122 height 74
type textarea "@[PERSON_NAME] (Budget & Management Services) Should I go back and separate out…"
click at [724, 175] on button "Send Add Comment" at bounding box center [713, 174] width 122 height 17
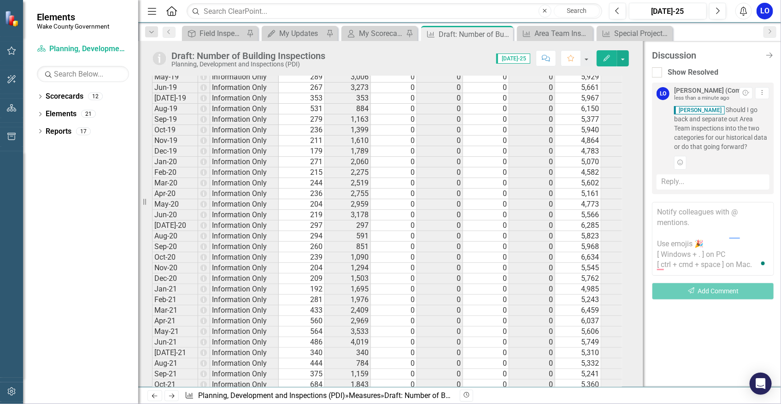
scroll to position [984, 0]
click at [372, 32] on div "My Scorecard" at bounding box center [381, 34] width 45 height 12
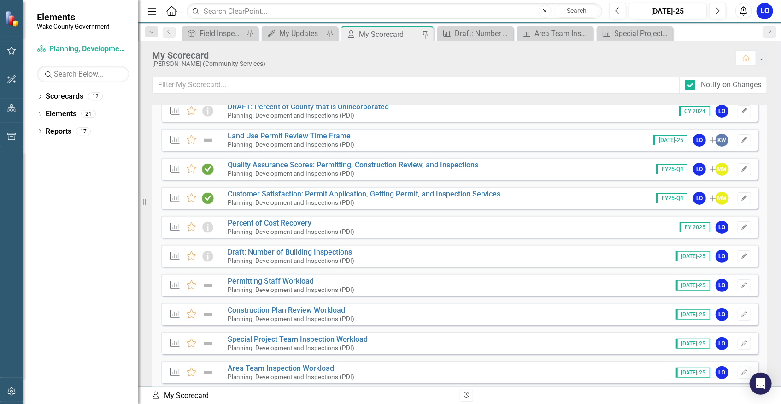
scroll to position [125, 0]
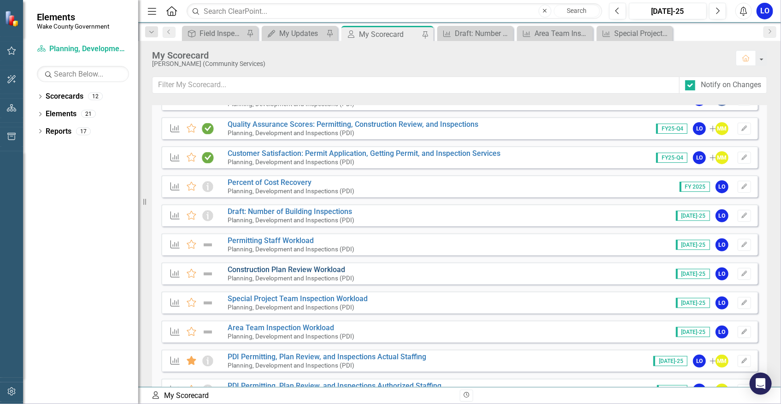
click at [294, 267] on link "Construction Plan Review Workload" at bounding box center [286, 269] width 117 height 9
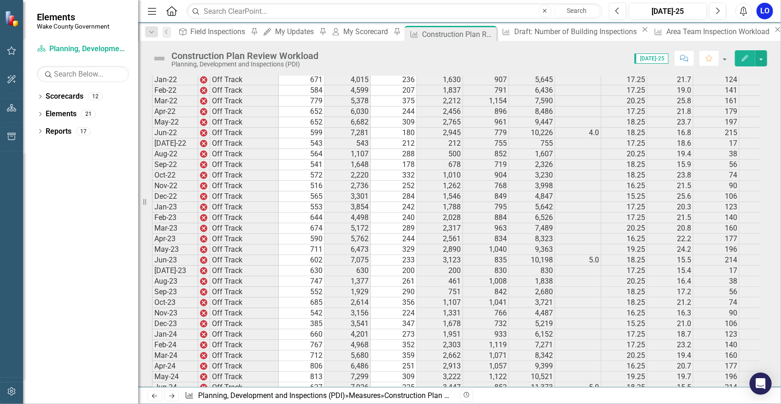
scroll to position [1466, 0]
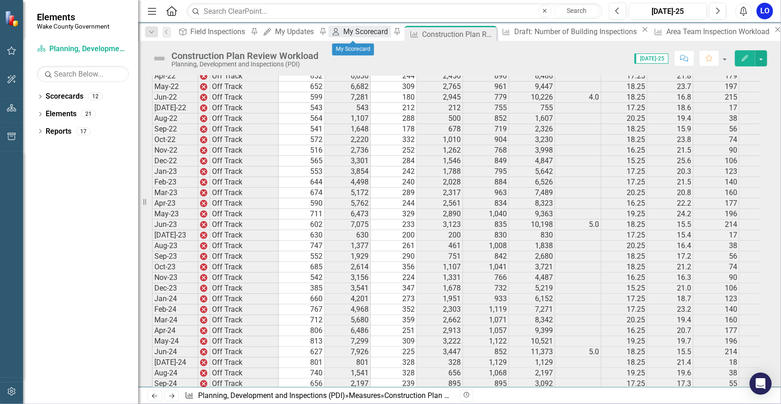
click at [349, 28] on div "My Scorecard" at bounding box center [367, 32] width 47 height 12
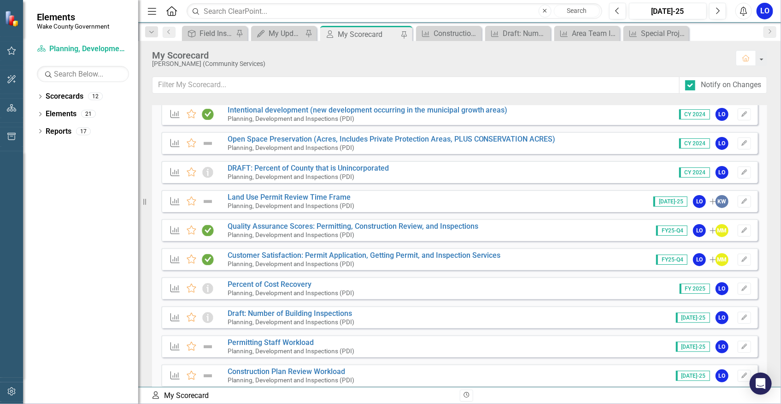
scroll to position [23, 0]
click at [286, 198] on link "Land Use Permit Review Time Frame" at bounding box center [289, 197] width 123 height 9
